Goal: Task Accomplishment & Management: Manage account settings

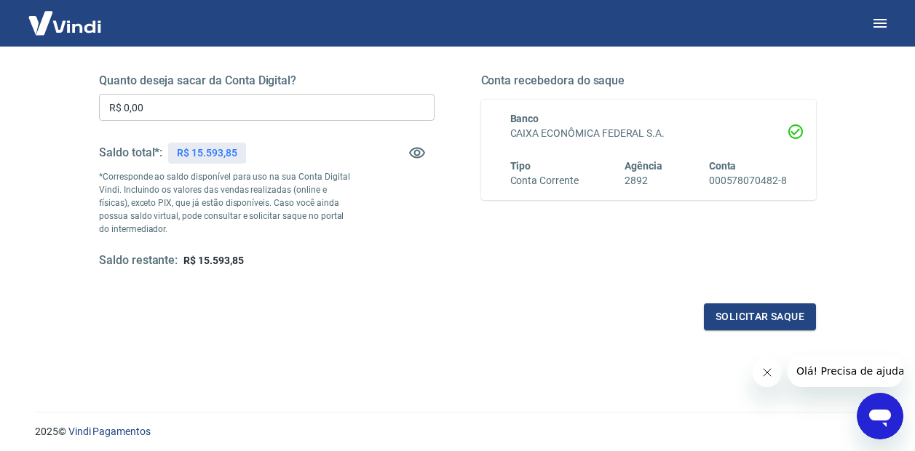
scroll to position [123, 0]
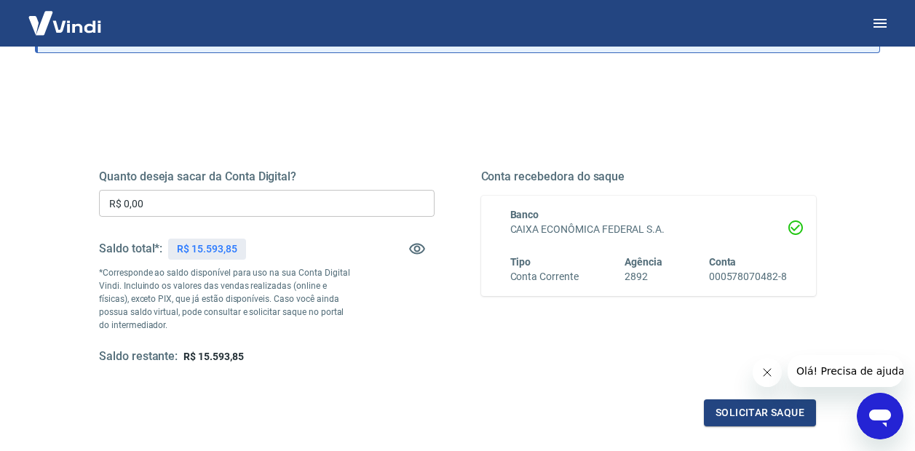
click at [168, 207] on input "R$ 0,00" at bounding box center [267, 203] width 336 height 27
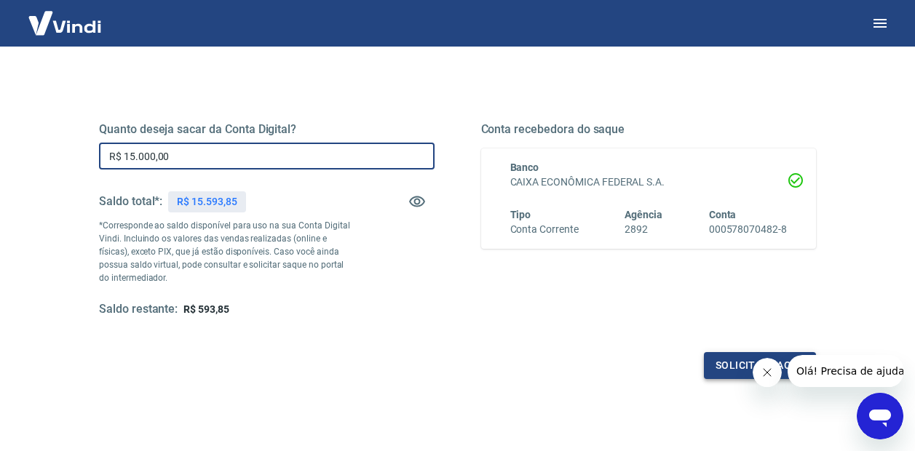
scroll to position [196, 0]
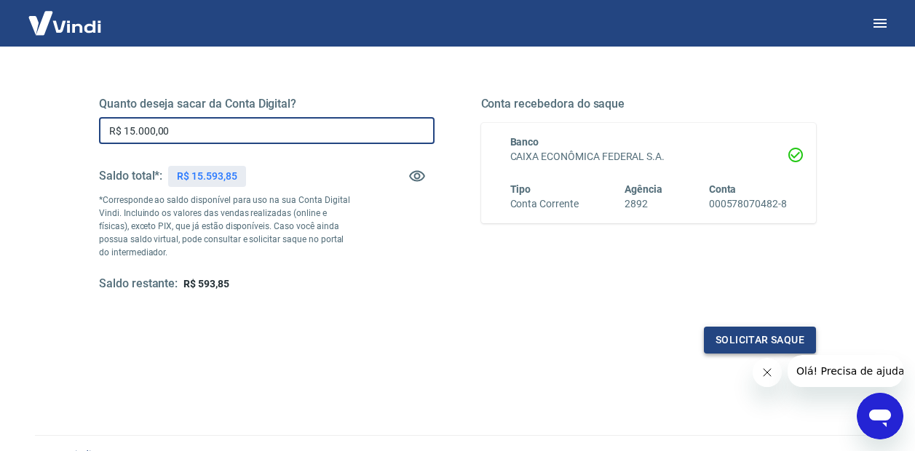
type input "R$ 15.000,00"
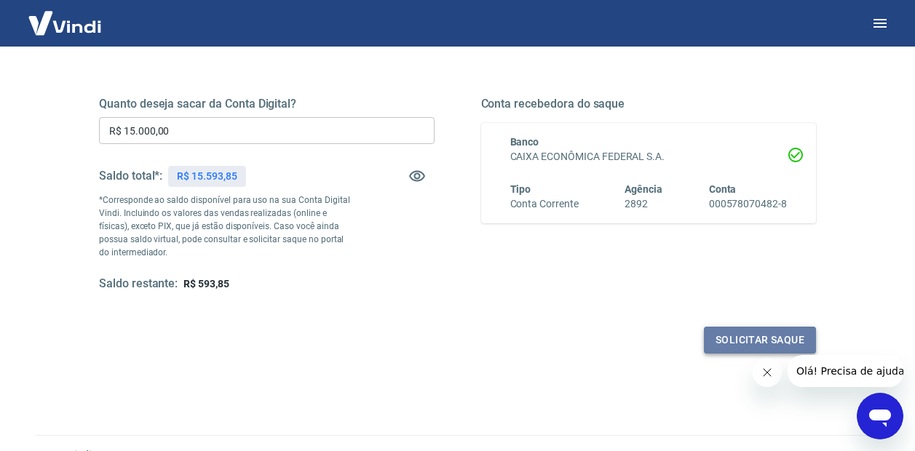
click at [741, 339] on button "Solicitar saque" at bounding box center [760, 340] width 112 height 27
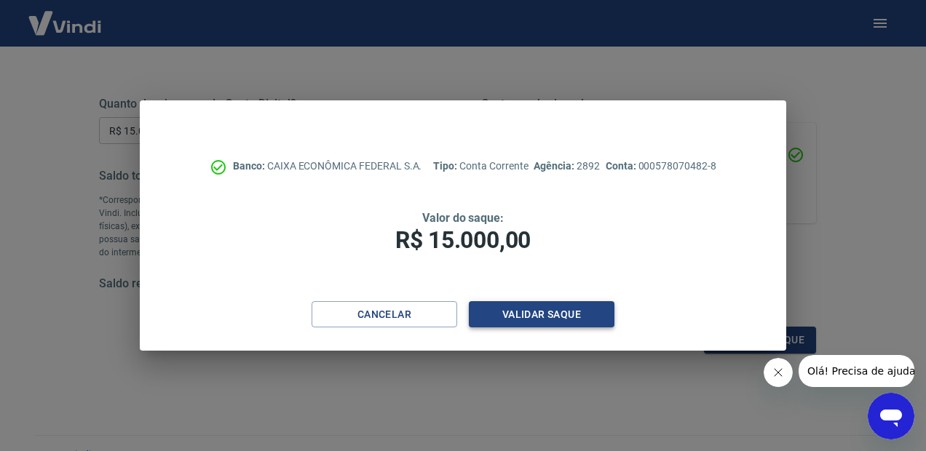
click at [532, 305] on button "Validar saque" at bounding box center [542, 314] width 146 height 27
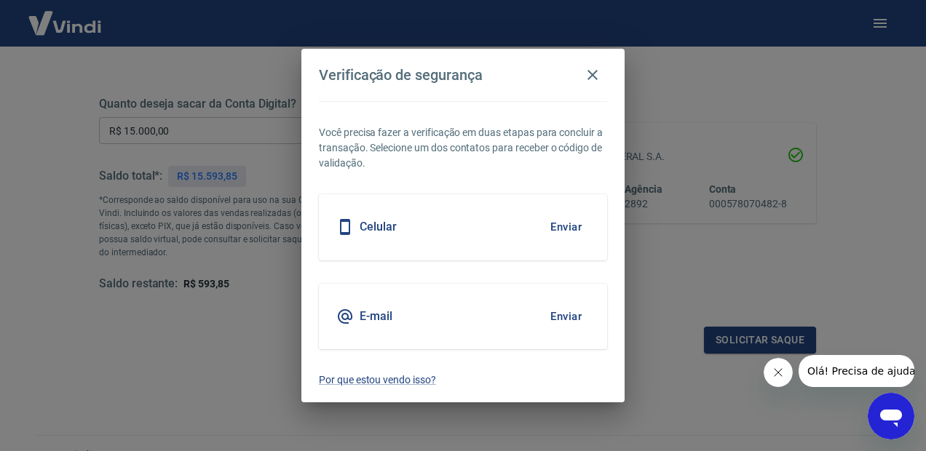
click at [489, 229] on div "Celular Enviar" at bounding box center [463, 227] width 288 height 66
click at [566, 229] on button "Enviar" at bounding box center [565, 227] width 47 height 31
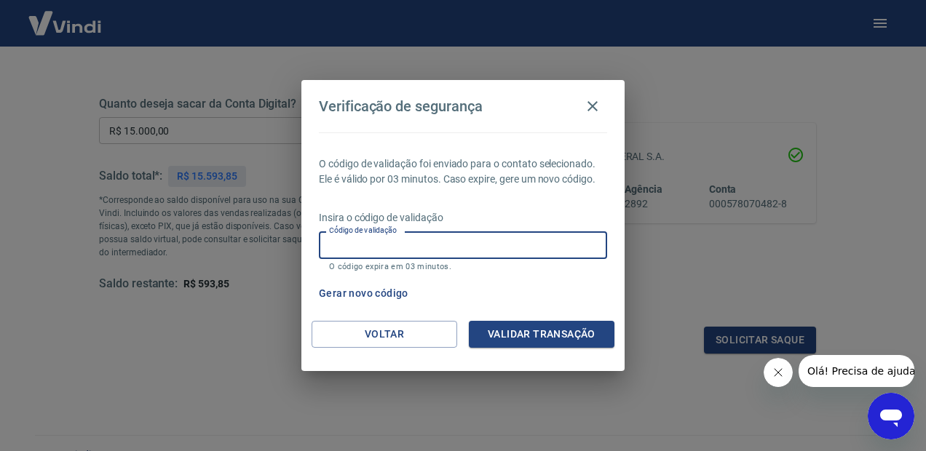
click at [446, 242] on input "Código de validação" at bounding box center [463, 245] width 288 height 27
type input "857718"
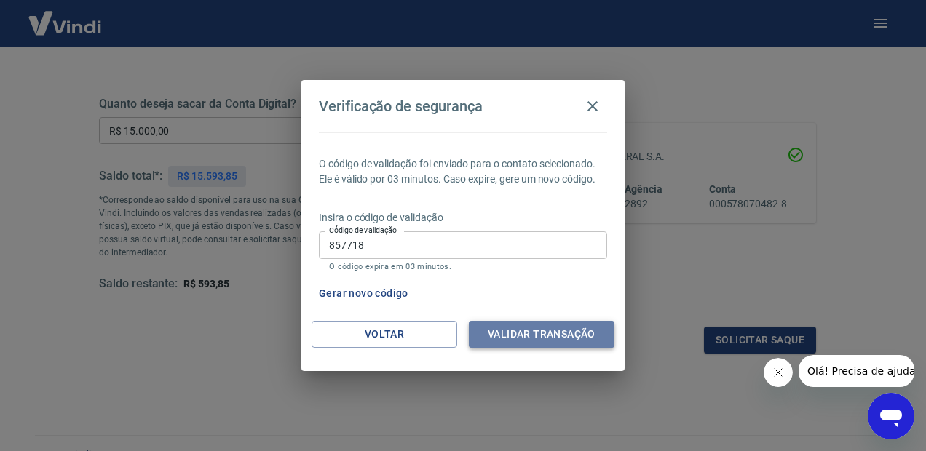
click at [531, 335] on button "Validar transação" at bounding box center [542, 334] width 146 height 27
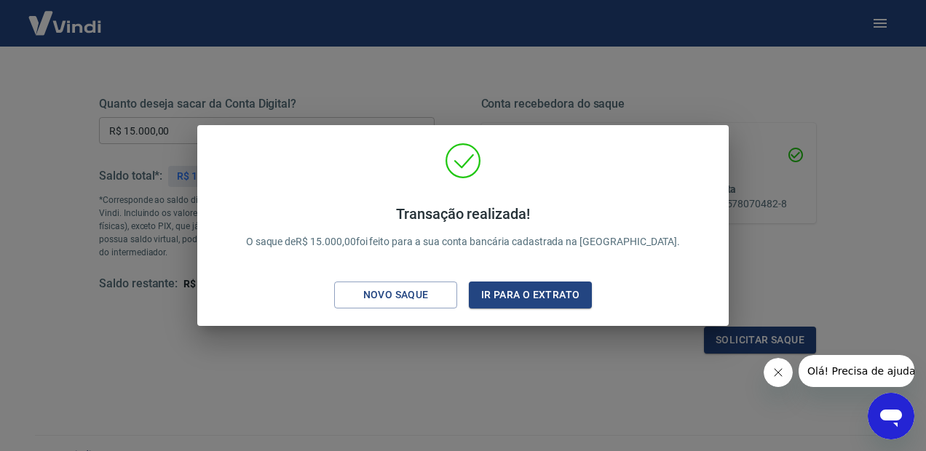
click at [902, 182] on div "Transação realizada! O saque de R$ 15.000,00 foi feito para a sua conta bancári…" at bounding box center [463, 225] width 926 height 451
